Goal: Information Seeking & Learning: Learn about a topic

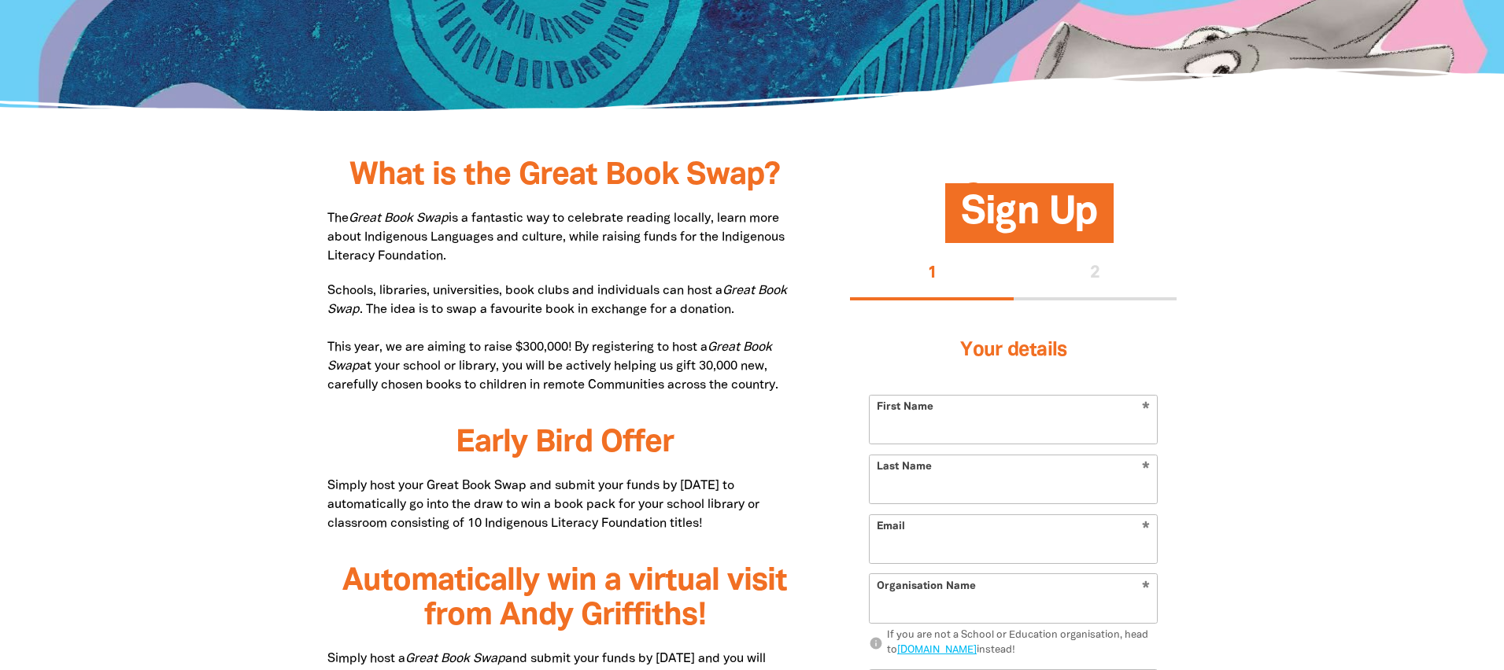
scroll to position [679, 0]
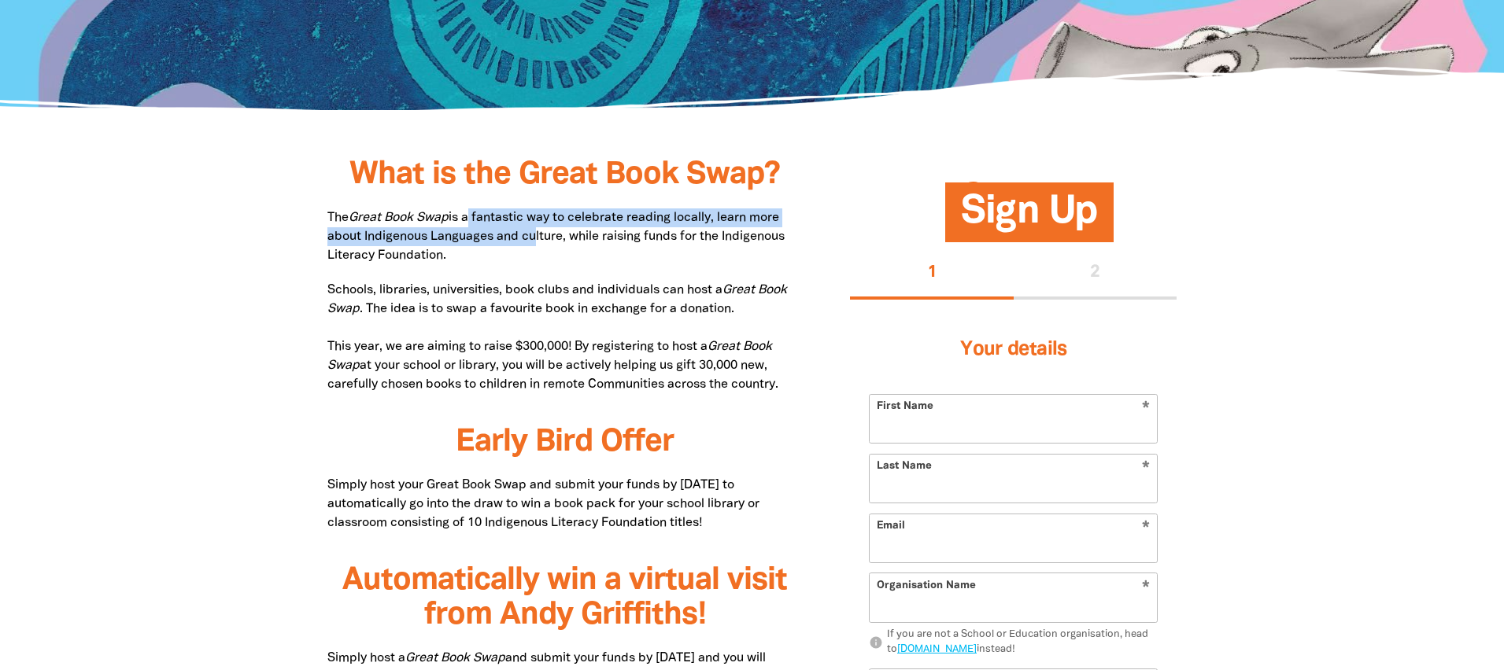
drag, startPoint x: 470, startPoint y: 214, endPoint x: 527, endPoint y: 242, distance: 64.1
click at [527, 242] on p "The Great Book Swap is a fantastic way to celebrate reading locally, learn more…" at bounding box center [565, 237] width 476 height 57
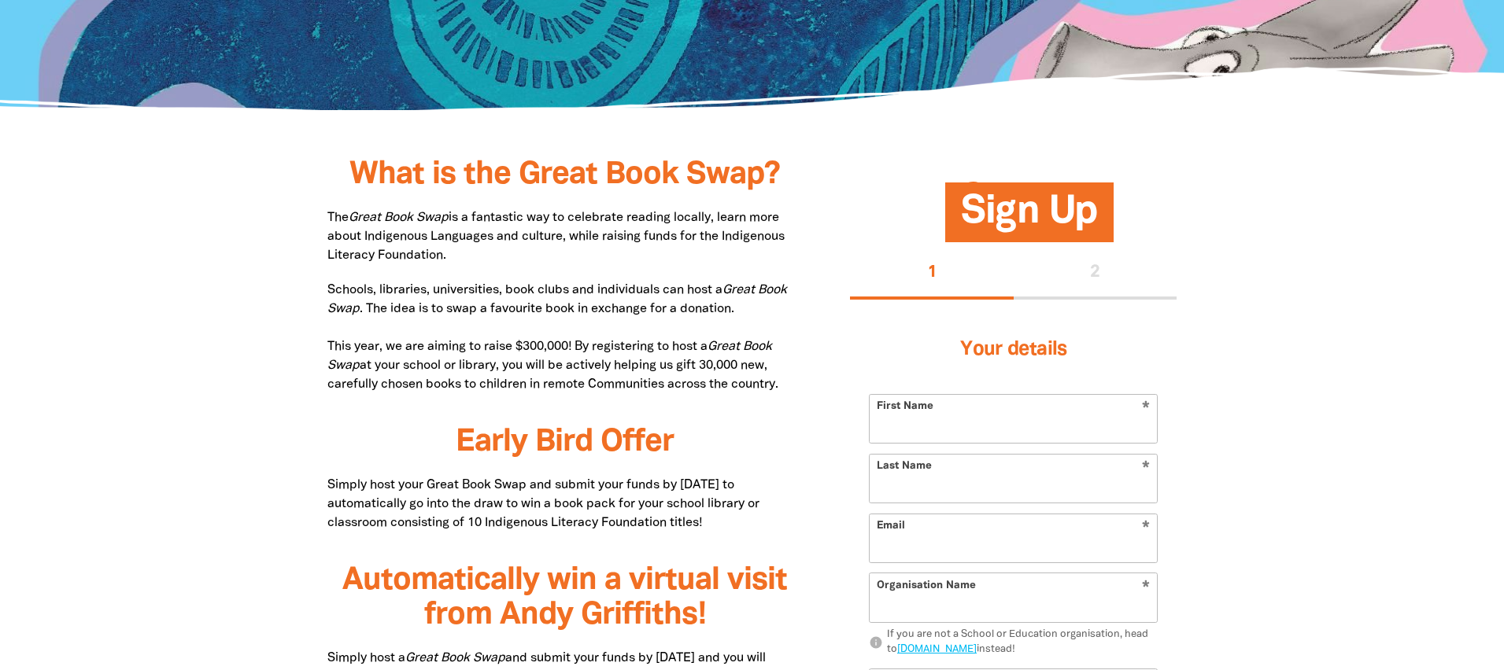
click at [405, 308] on p "Schools, libraries, universities, book clubs and individuals can host a Great B…" at bounding box center [565, 337] width 476 height 113
click at [331, 285] on p "Schools, libraries, universities, book clubs and individuals can host a Great B…" at bounding box center [565, 337] width 476 height 113
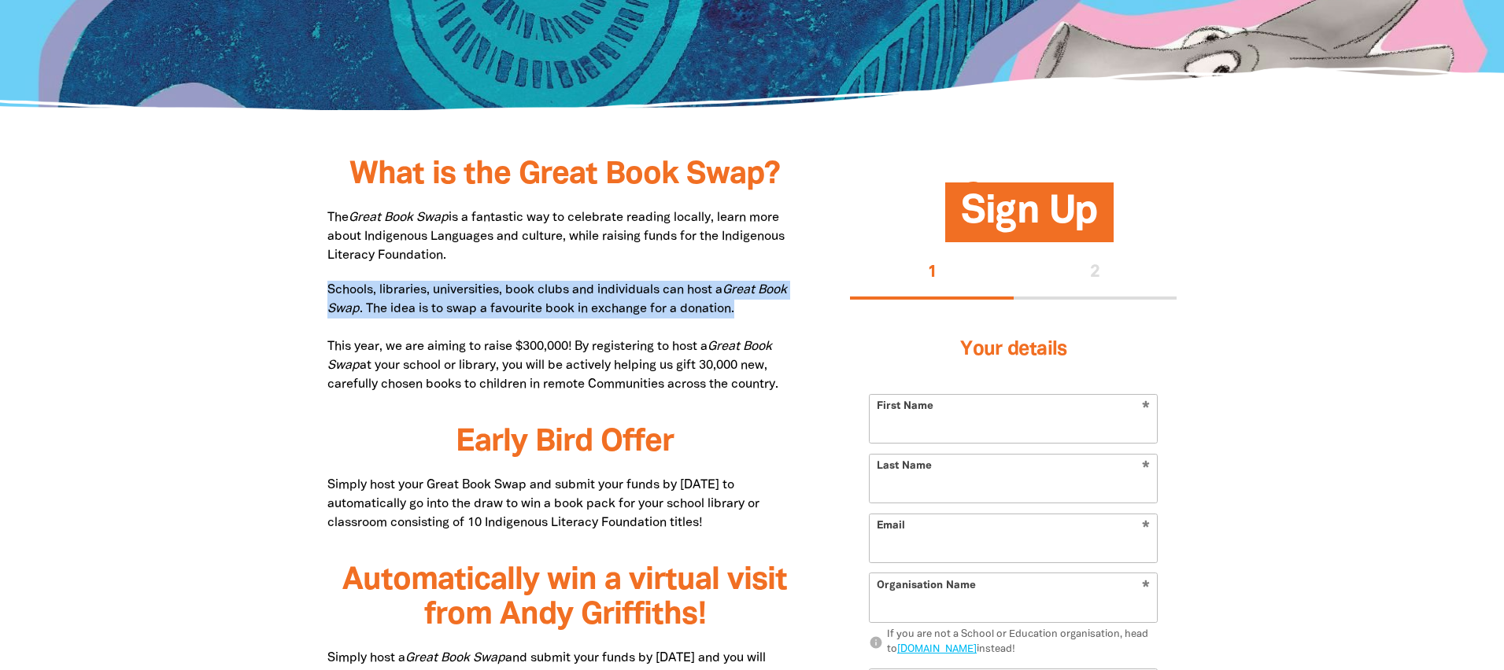
drag, startPoint x: 327, startPoint y: 288, endPoint x: 778, endPoint y: 305, distance: 451.2
click at [780, 305] on p "Schools, libraries, universities, book clubs and individuals can host a Great B…" at bounding box center [565, 337] width 476 height 113
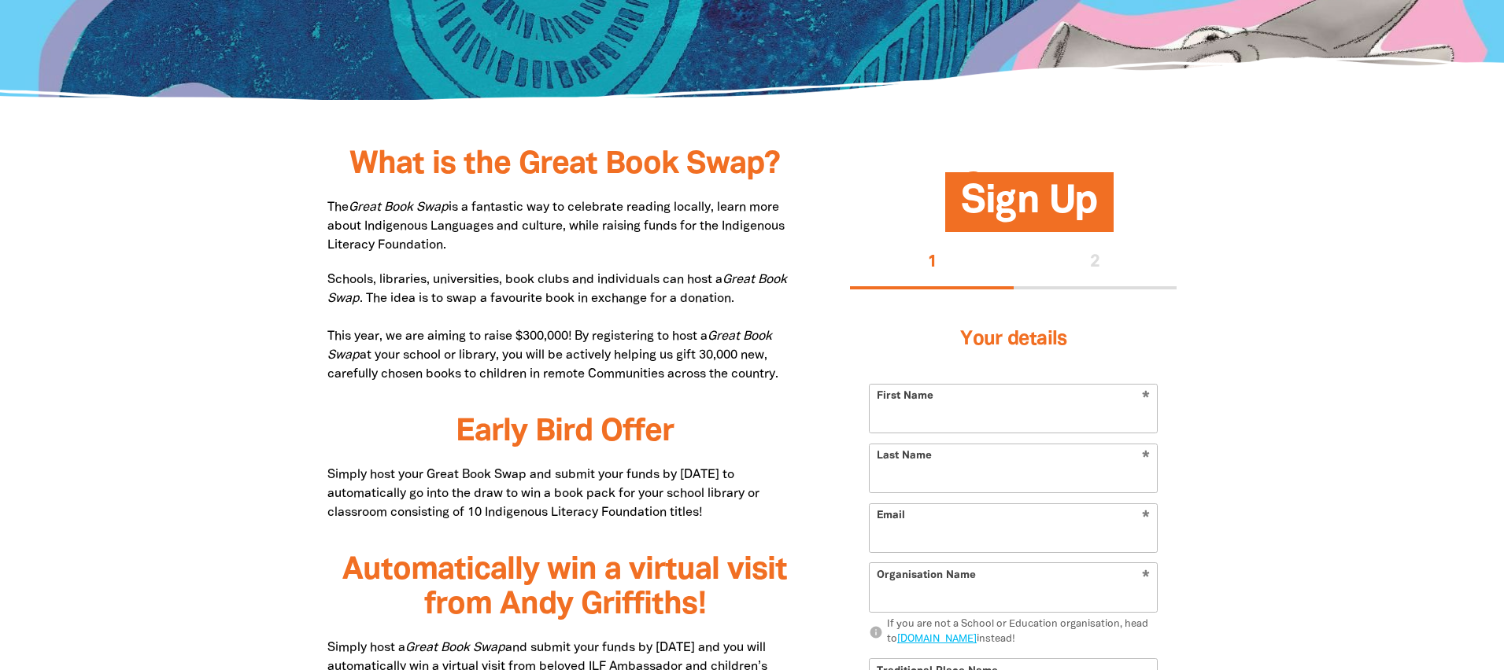
click at [752, 312] on p "Schools, libraries, universities, book clubs and individuals can host a Great B…" at bounding box center [565, 327] width 476 height 113
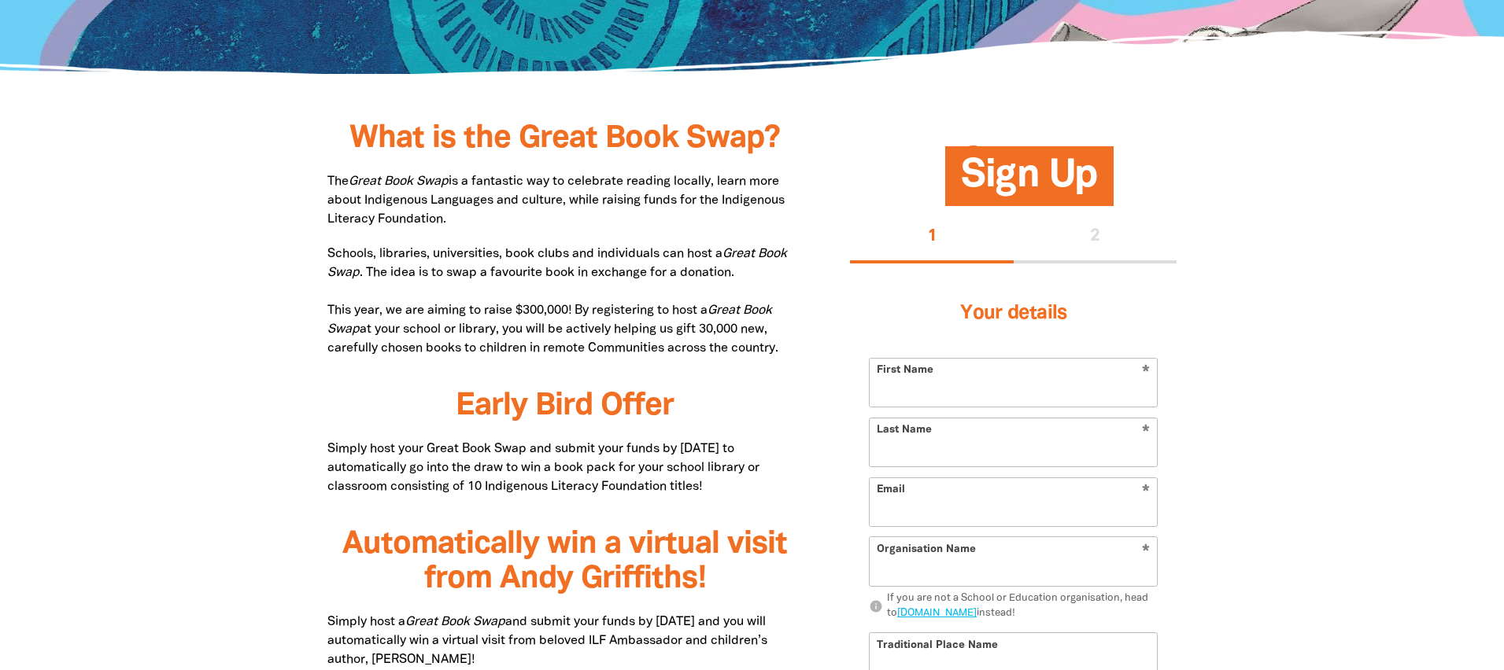
scroll to position [715, 0]
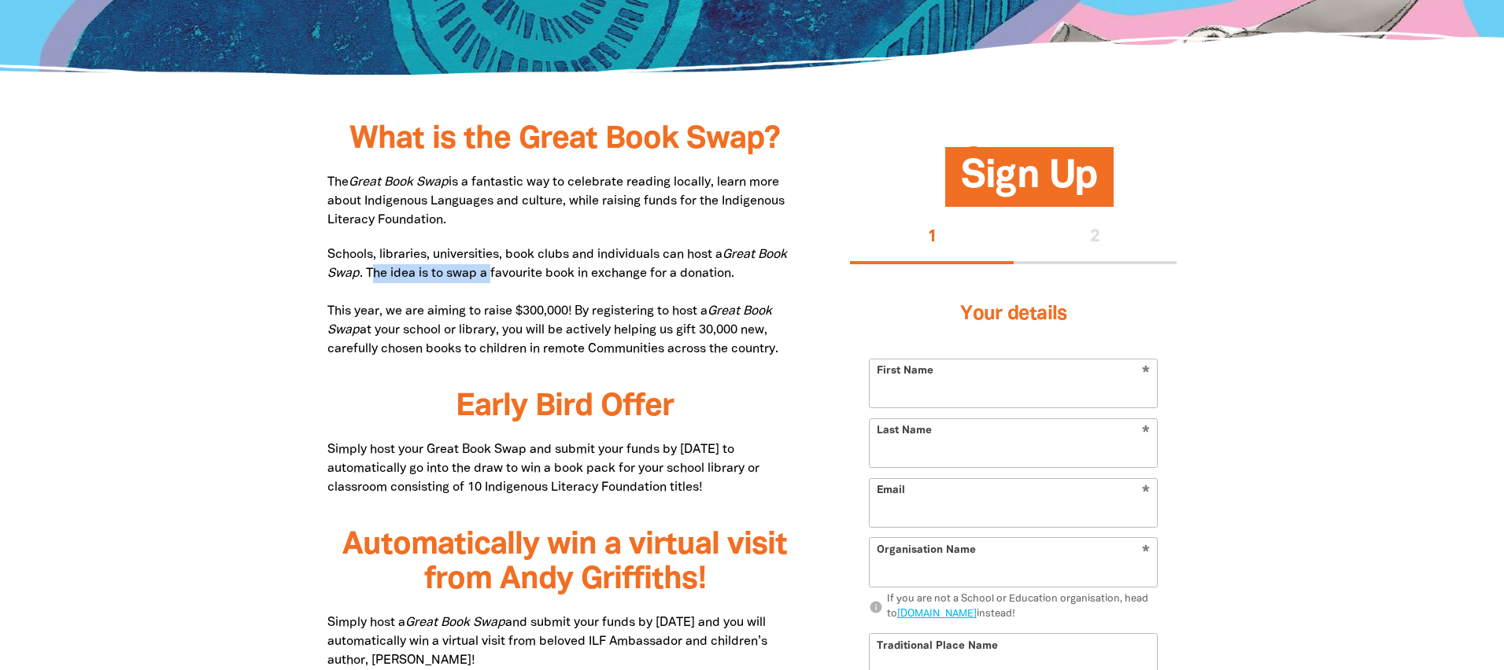
drag, startPoint x: 375, startPoint y: 274, endPoint x: 489, endPoint y: 275, distance: 114.9
click at [489, 275] on p "Schools, libraries, universities, book clubs and individuals can host a Great B…" at bounding box center [565, 302] width 476 height 113
drag, startPoint x: 489, startPoint y: 275, endPoint x: 481, endPoint y: 273, distance: 8.8
click at [490, 275] on p "Schools, libraries, universities, book clubs and individuals can host a Great B…" at bounding box center [565, 302] width 476 height 113
drag, startPoint x: 367, startPoint y: 274, endPoint x: 707, endPoint y: 272, distance: 340.7
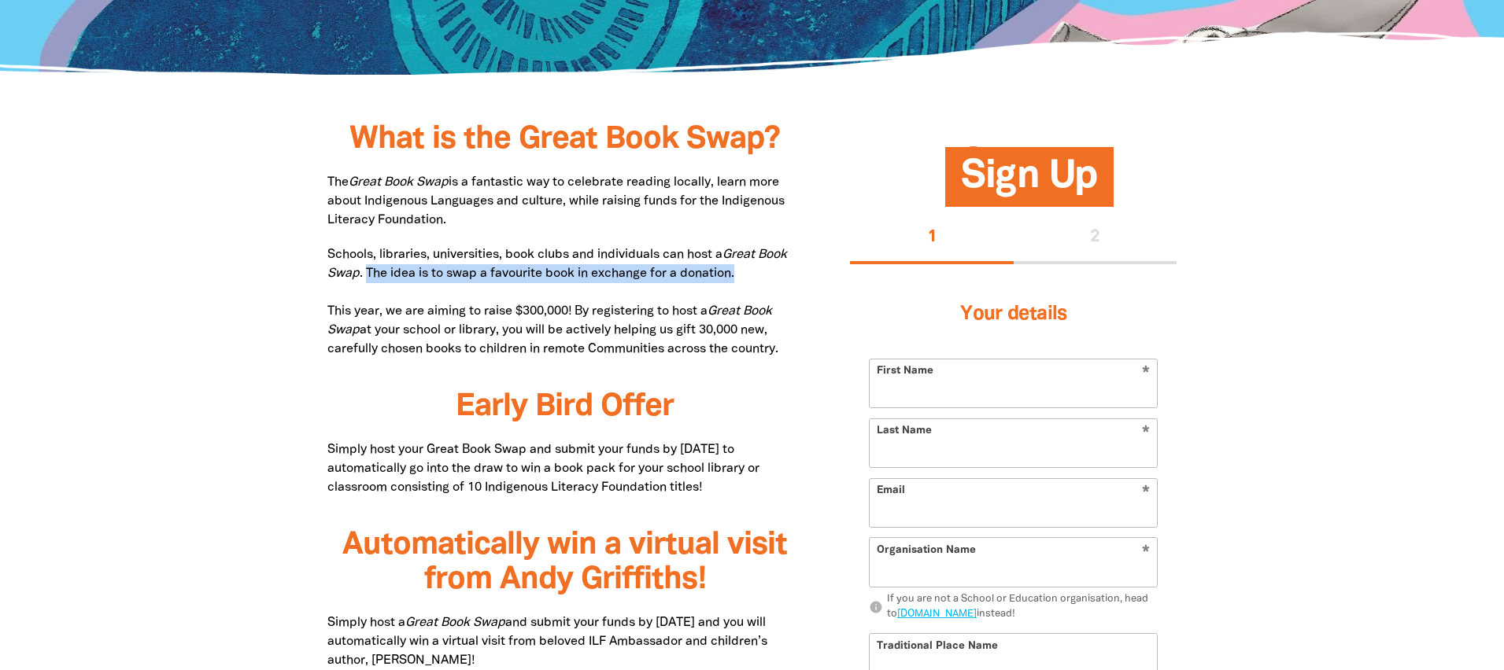
click at [777, 275] on p "Schools, libraries, universities, book clubs and individuals can host a Great B…" at bounding box center [565, 302] width 476 height 113
copy p "The idea is to swap a favourite book in exchange for a donation."
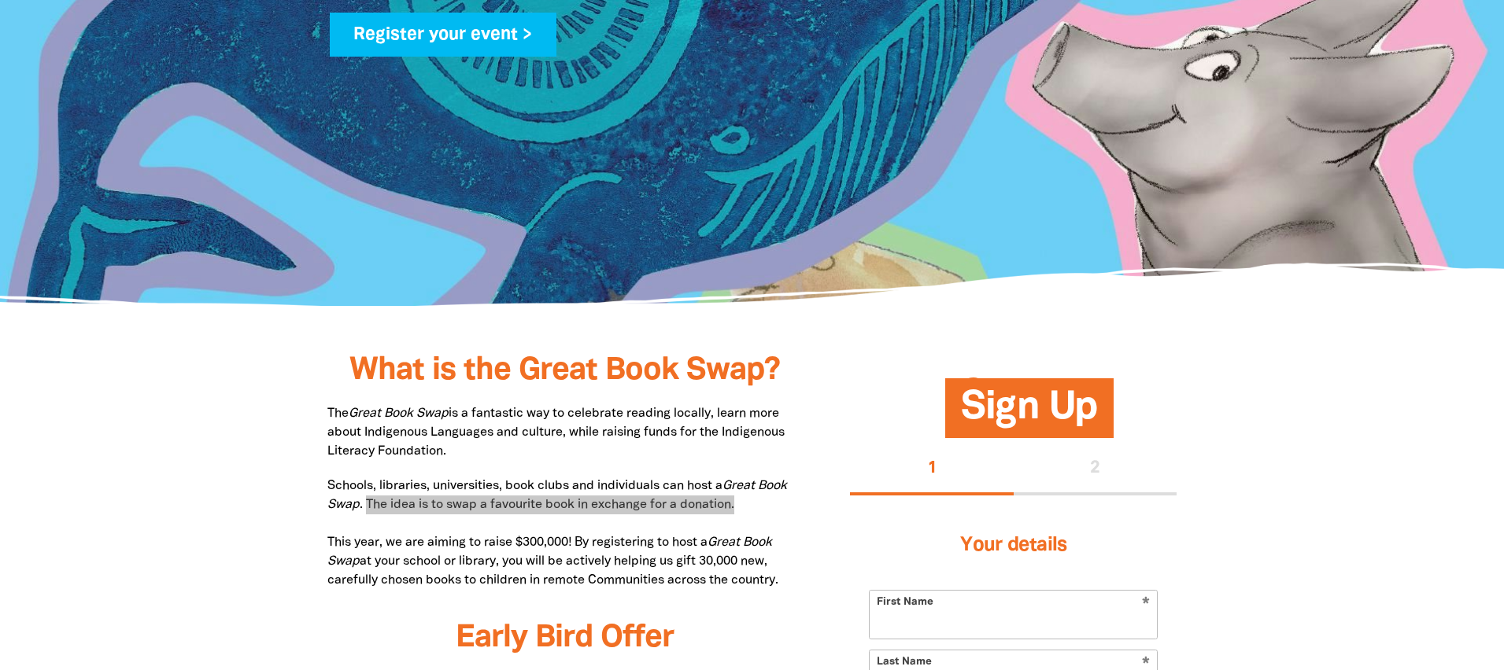
scroll to position [0, 0]
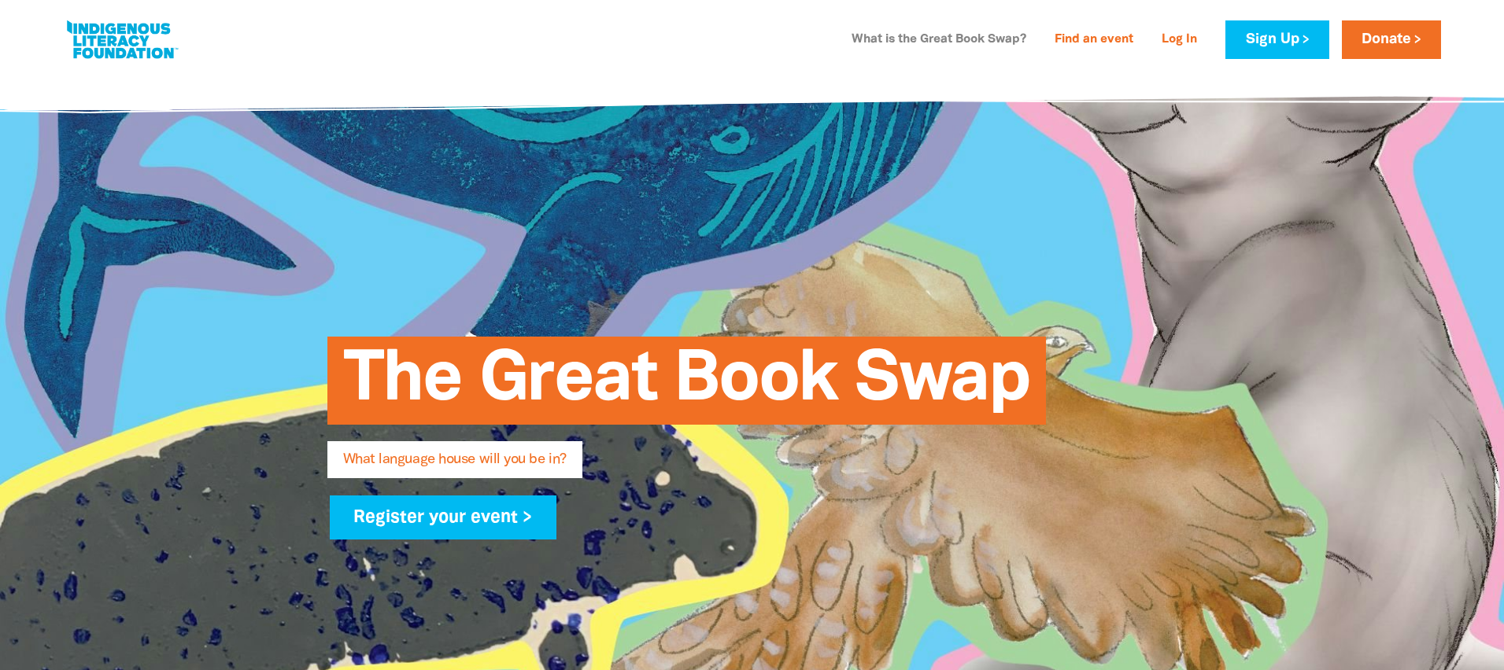
click at [897, 40] on link "What is the Great Book Swap?" at bounding box center [939, 40] width 194 height 25
